Goal: Task Accomplishment & Management: Use online tool/utility

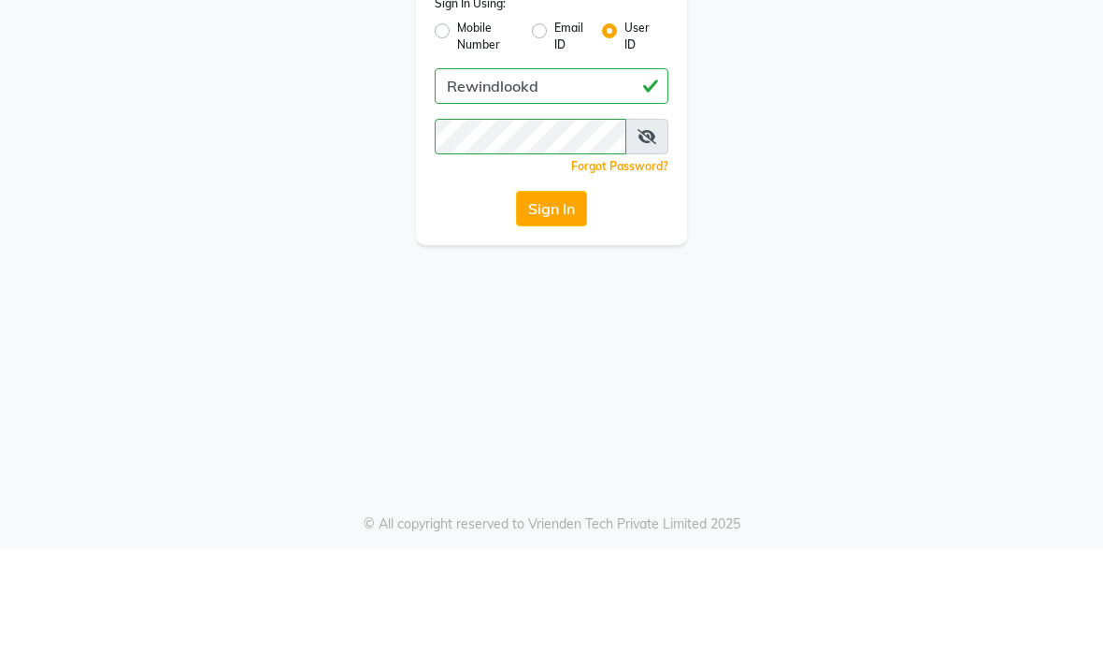
click at [549, 309] on button "Sign In" at bounding box center [551, 327] width 71 height 36
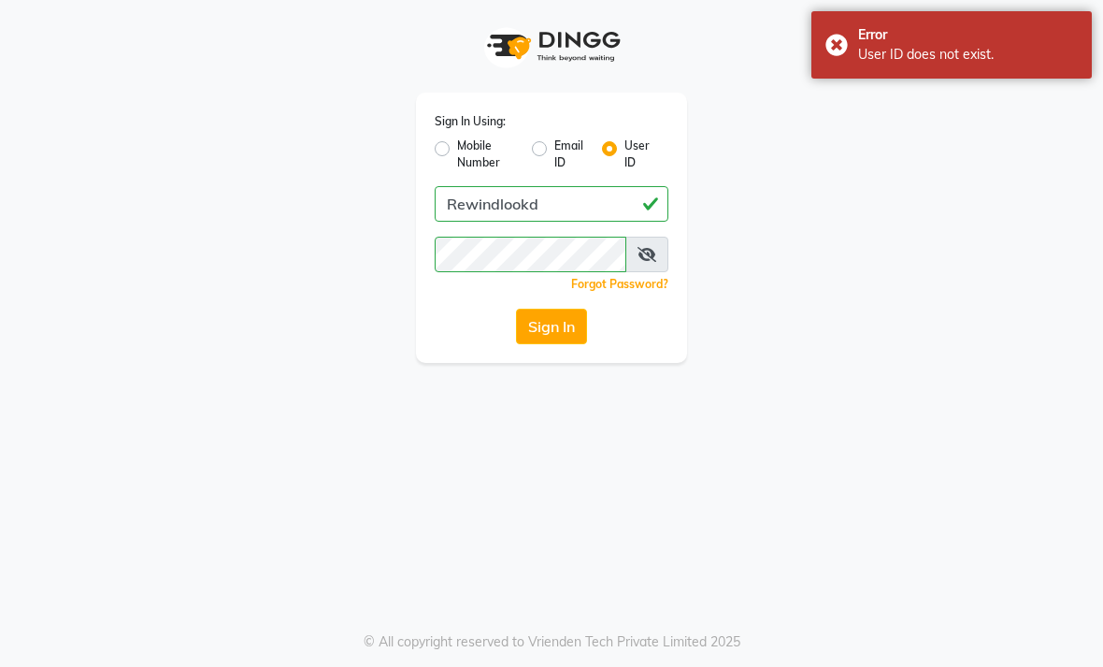
click at [651, 247] on icon at bounding box center [647, 254] width 19 height 15
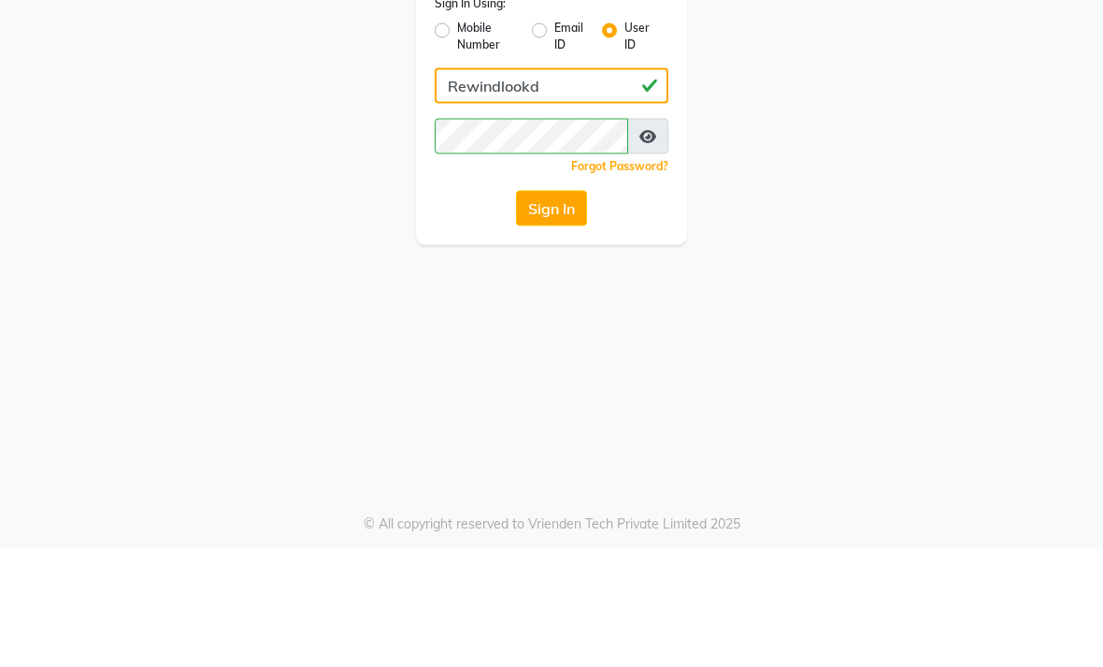
click at [587, 186] on input "Rewindlookd" at bounding box center [552, 204] width 234 height 36
type input "Rewindlooks"
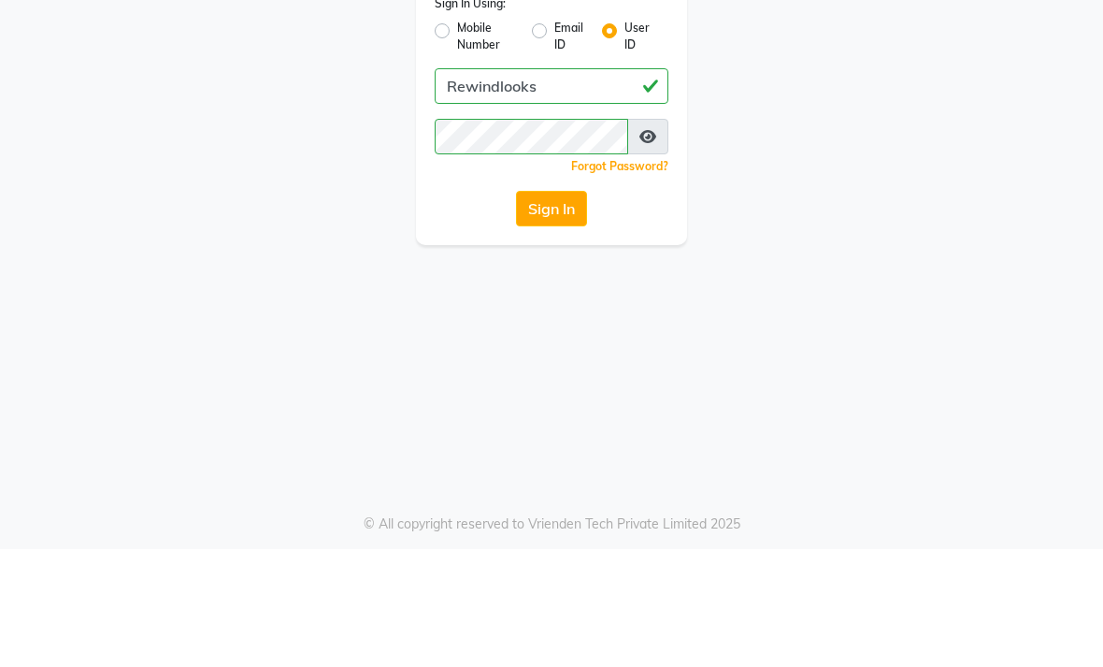
click at [550, 309] on button "Sign In" at bounding box center [551, 327] width 71 height 36
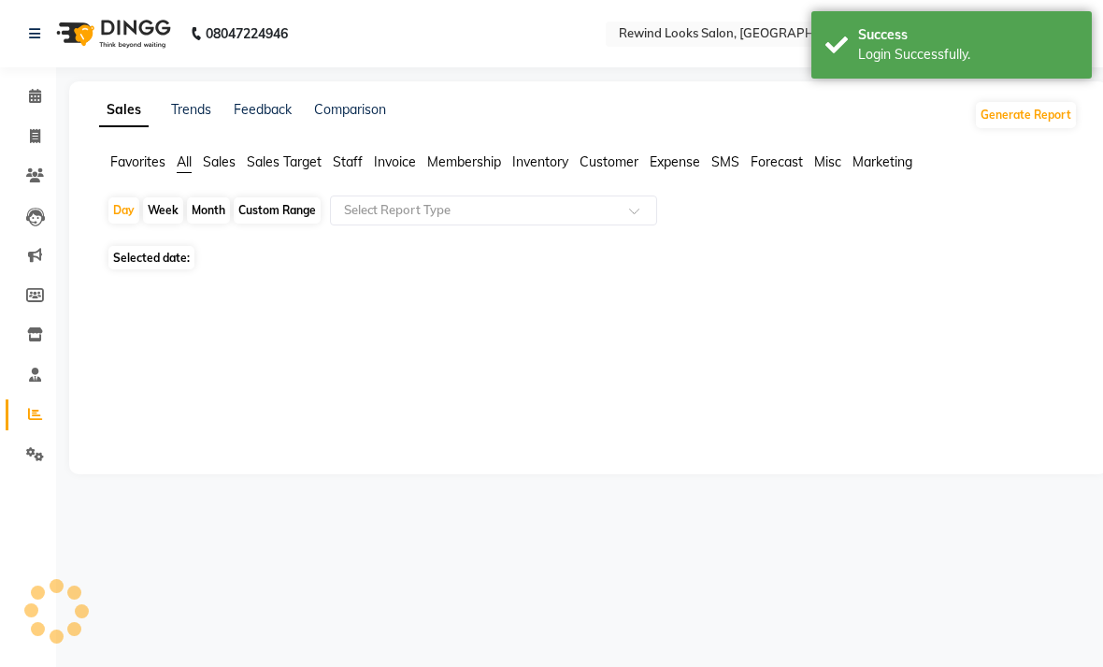
select select "en"
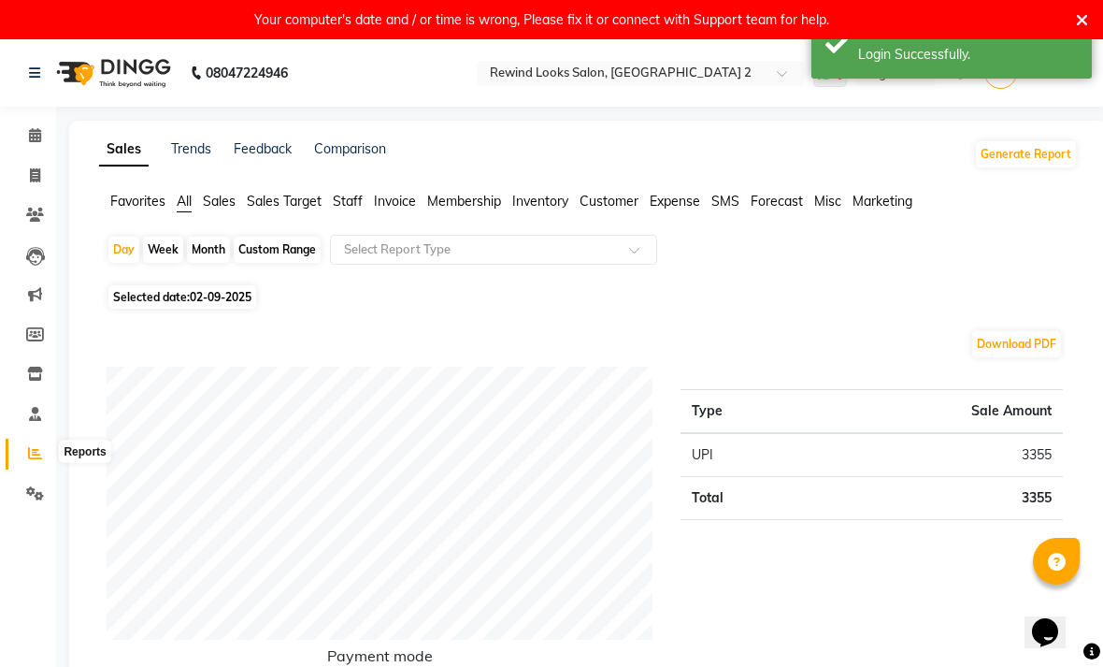
click at [36, 453] on icon at bounding box center [35, 453] width 14 height 14
click at [294, 263] on div "Custom Range" at bounding box center [277, 250] width 87 height 26
select select "9"
select select "2025"
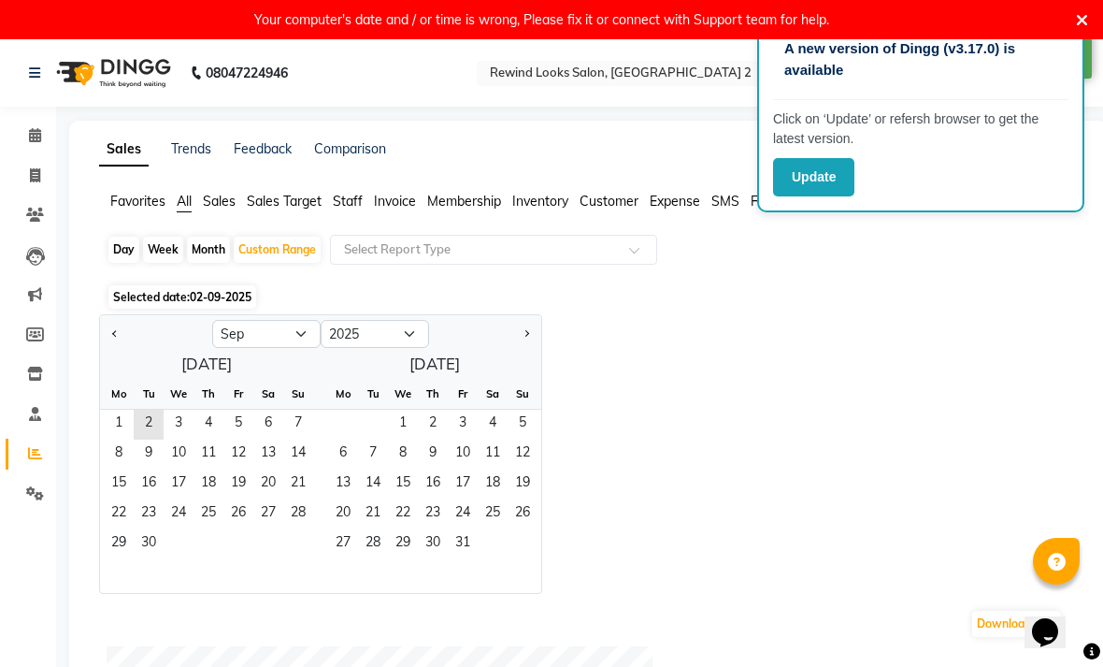
click at [101, 349] on div at bounding box center [156, 334] width 112 height 30
click at [122, 349] on button "Previous month" at bounding box center [115, 334] width 15 height 30
select select "8"
click at [237, 439] on span "1" at bounding box center [238, 425] width 30 height 30
click at [300, 559] on span "31" at bounding box center [298, 544] width 30 height 30
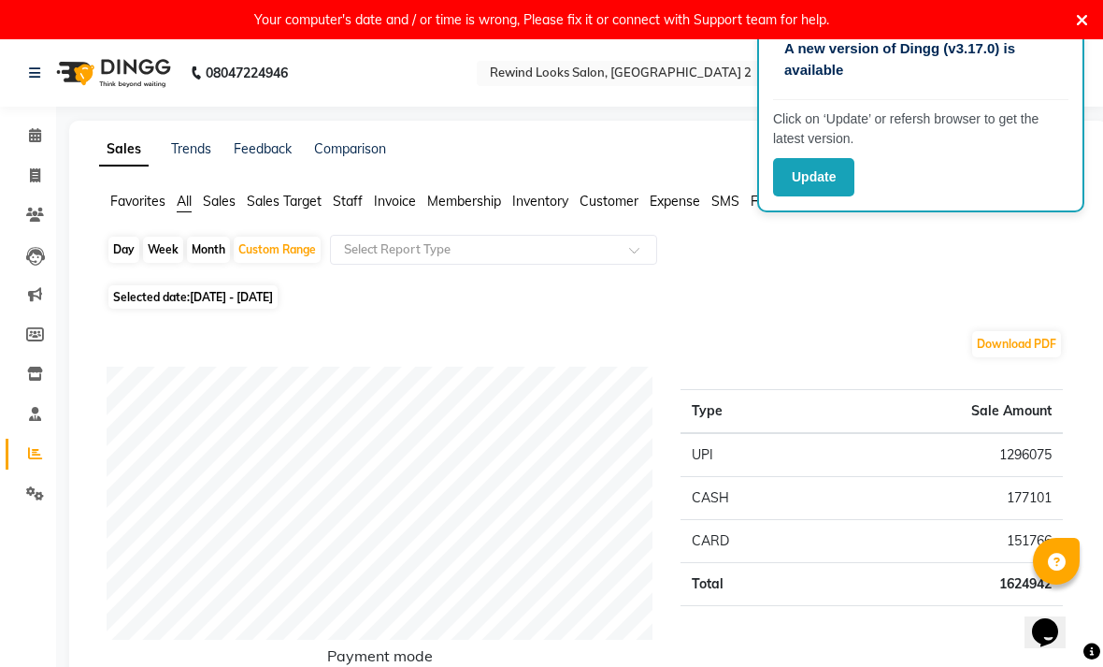
click at [345, 209] on span "Staff" at bounding box center [348, 201] width 30 height 17
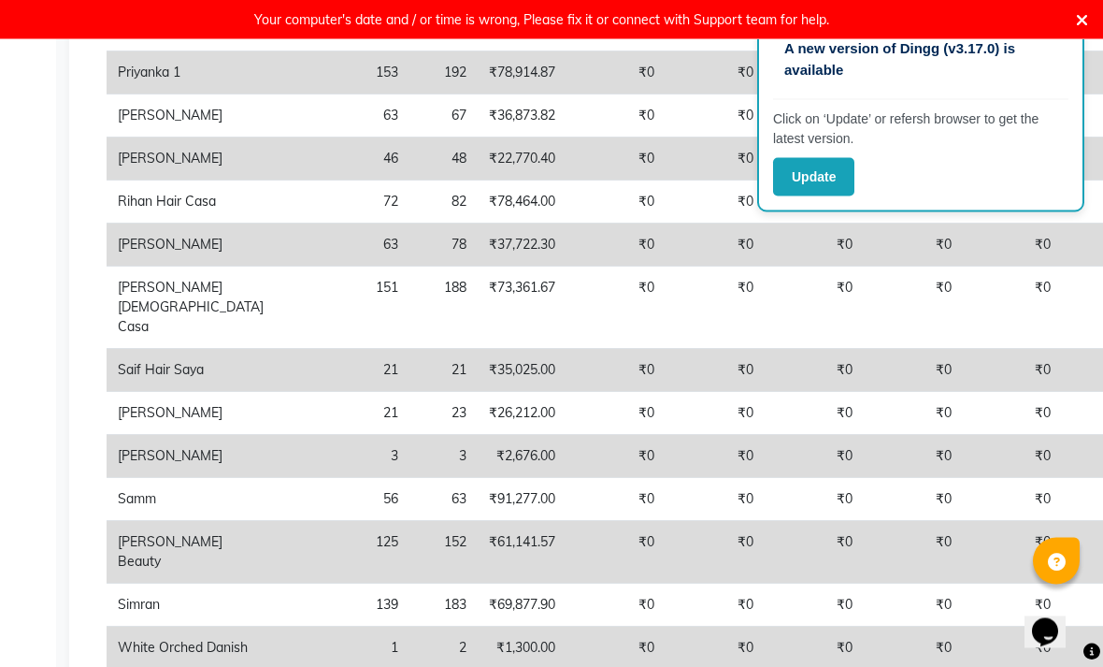
scroll to position [1271, 0]
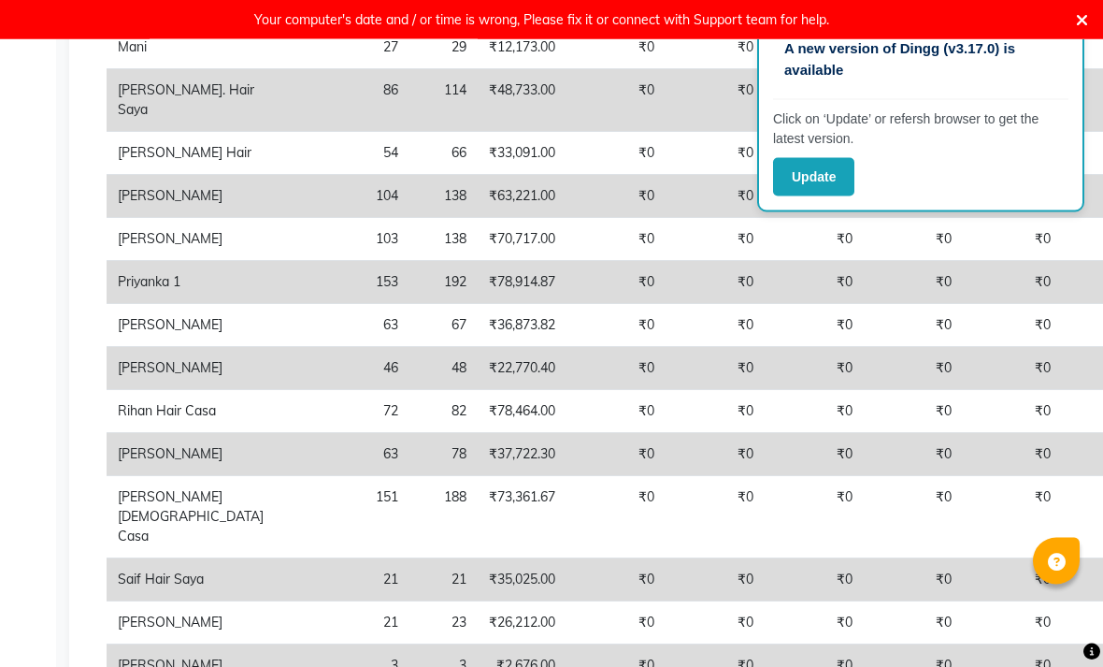
scroll to position [1061, 0]
